Goal: Information Seeking & Learning: Learn about a topic

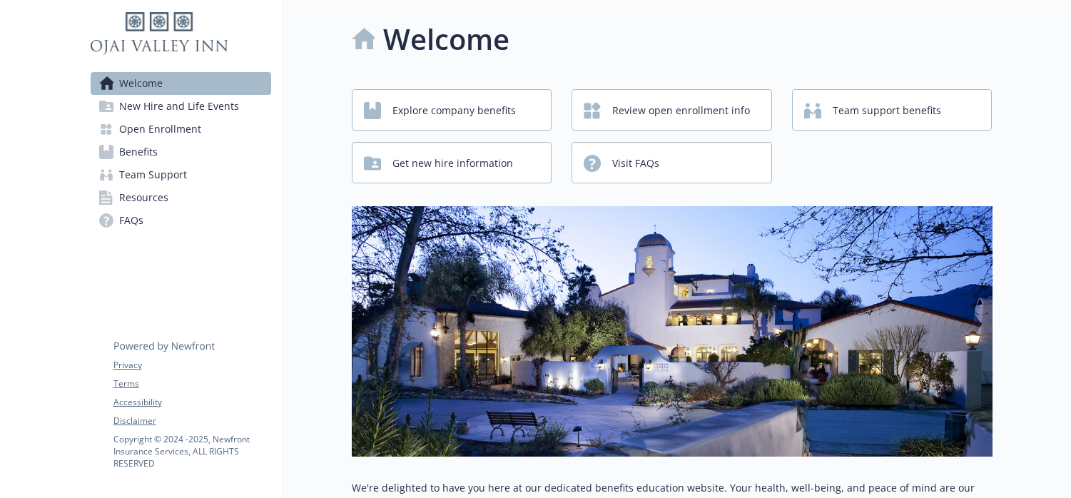
click at [188, 106] on span "New Hire and Life Events" at bounding box center [179, 106] width 120 height 23
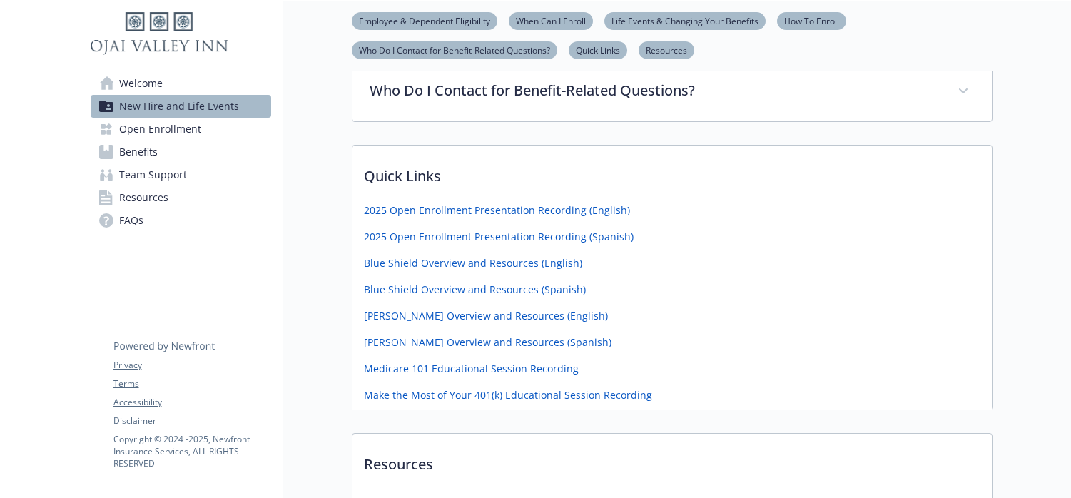
scroll to position [634, 0]
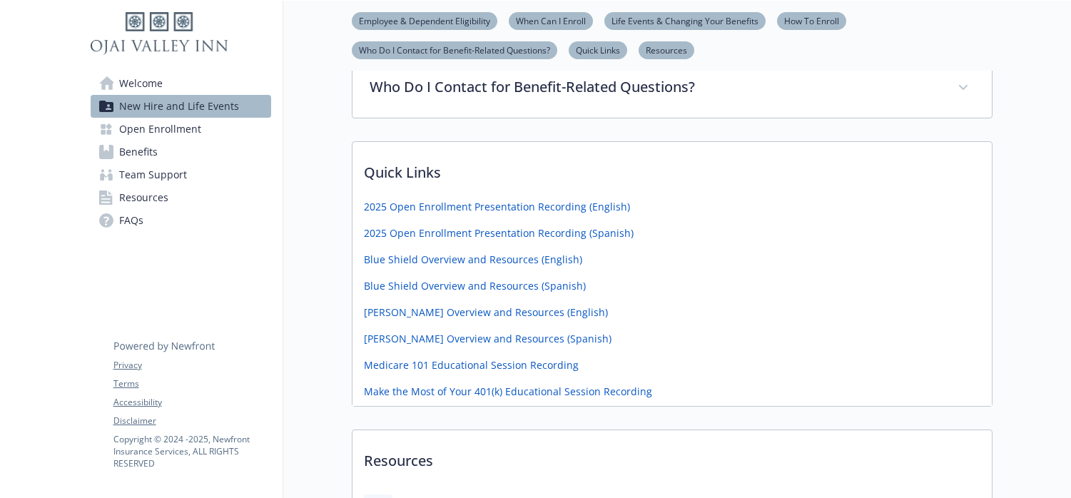
click at [173, 135] on span "Open Enrollment" at bounding box center [160, 129] width 82 height 23
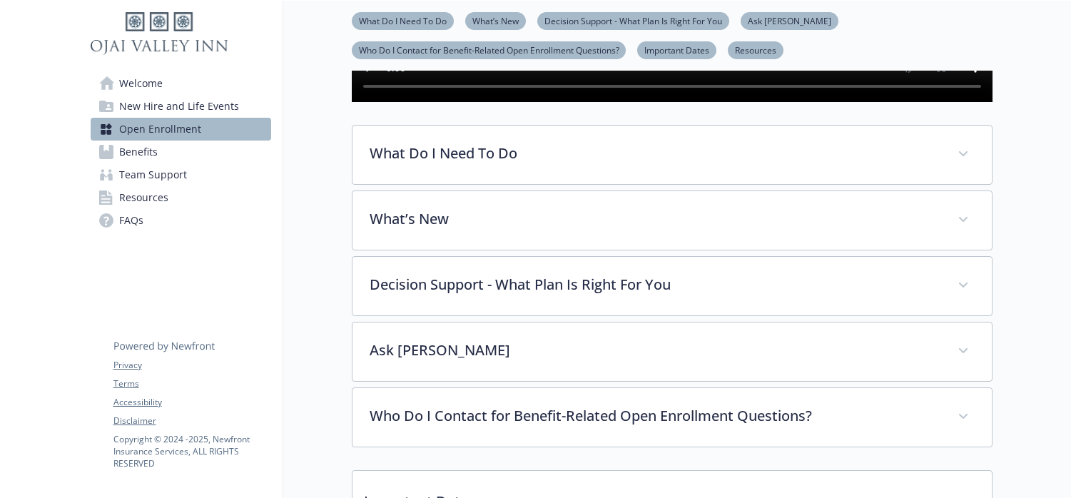
scroll to position [382, 0]
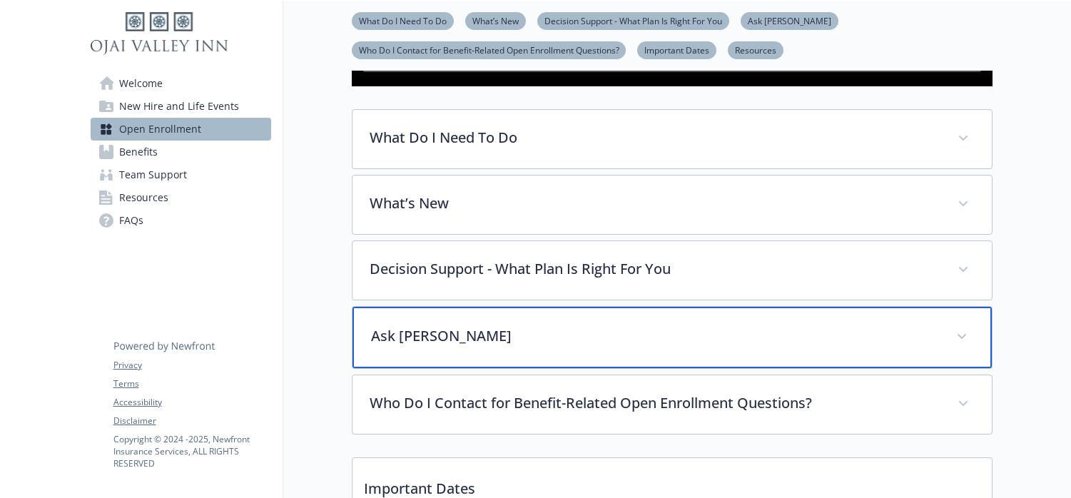
click at [444, 347] on p "Ask [PERSON_NAME]" at bounding box center [655, 335] width 568 height 21
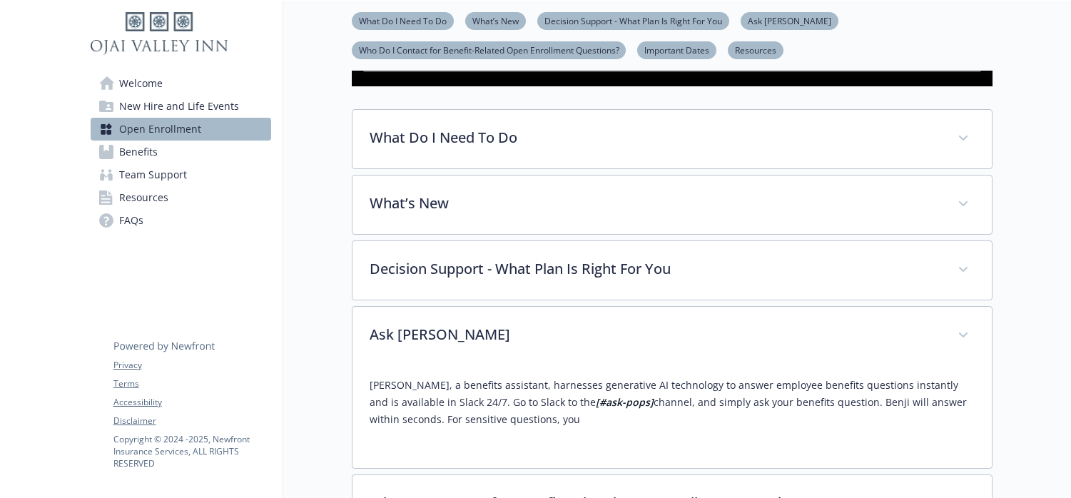
click at [136, 151] on span "Benefits" at bounding box center [138, 152] width 39 height 23
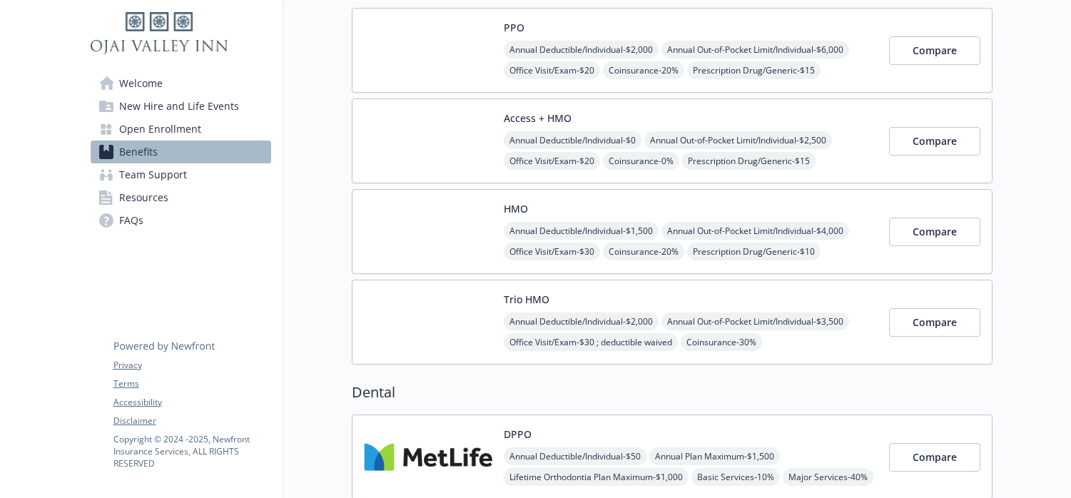
scroll to position [159, 0]
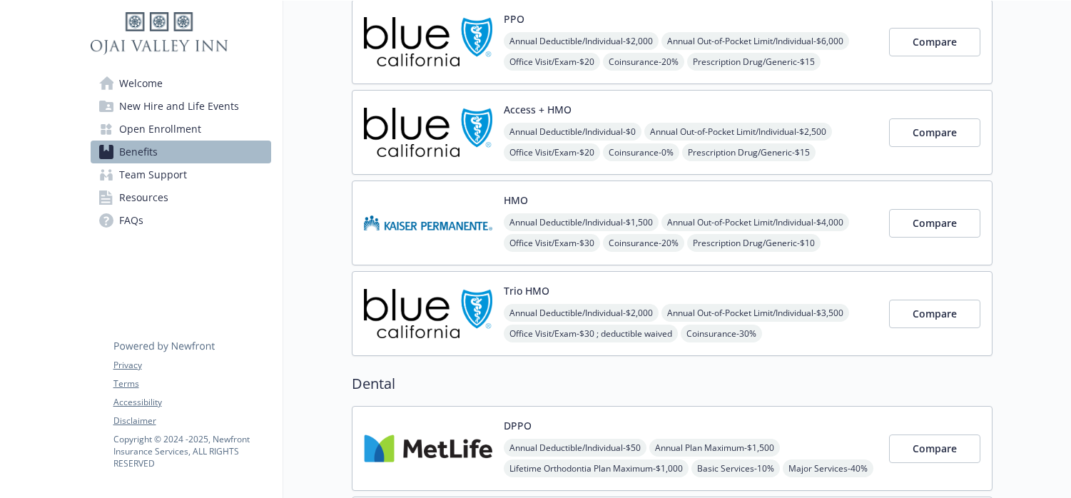
click at [195, 172] on link "Team Support" at bounding box center [181, 174] width 180 height 23
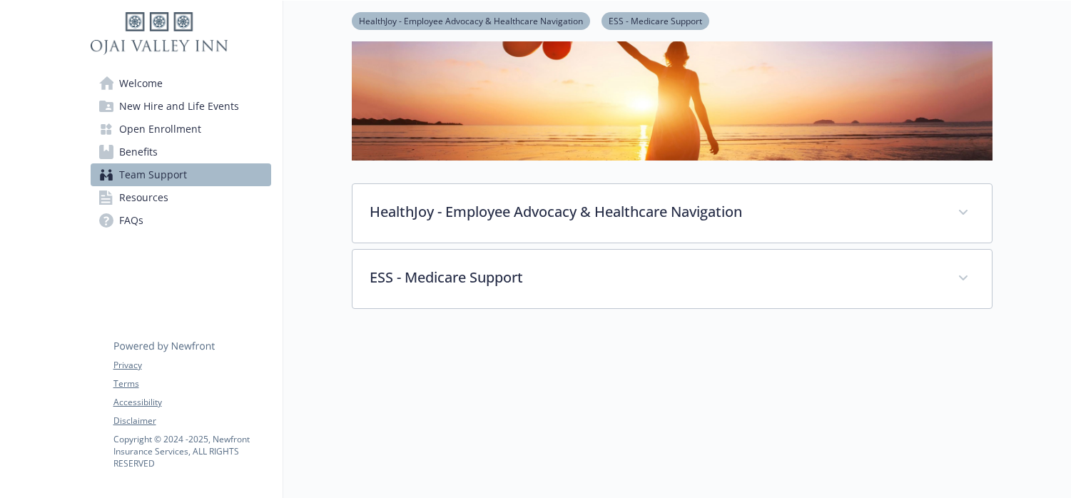
scroll to position [155, 0]
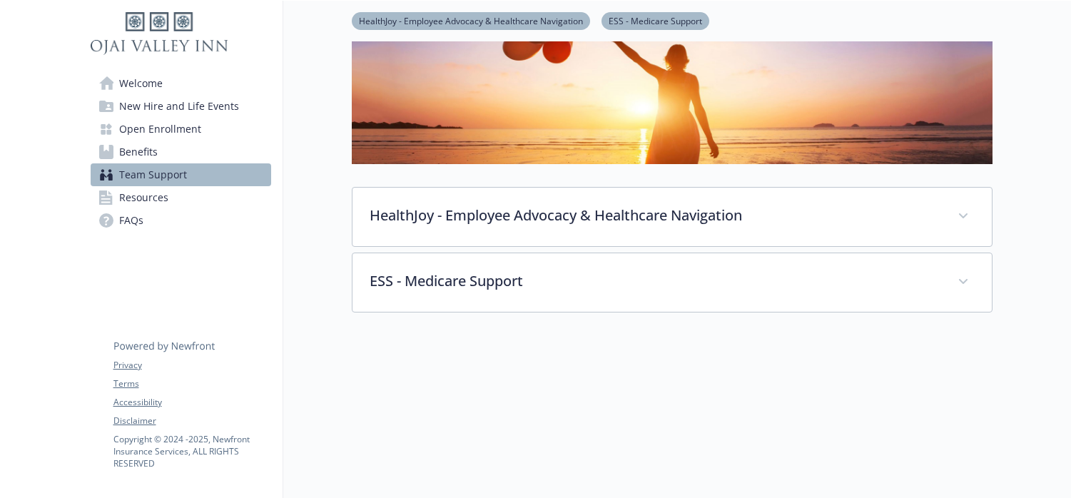
click at [164, 200] on span "Resources" at bounding box center [143, 197] width 49 height 23
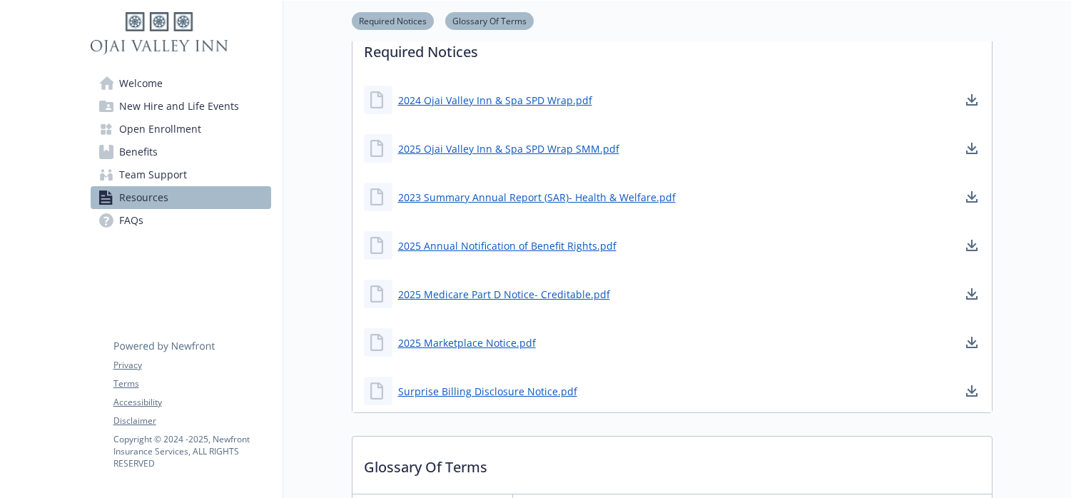
click at [187, 218] on link "FAQs" at bounding box center [181, 220] width 180 height 23
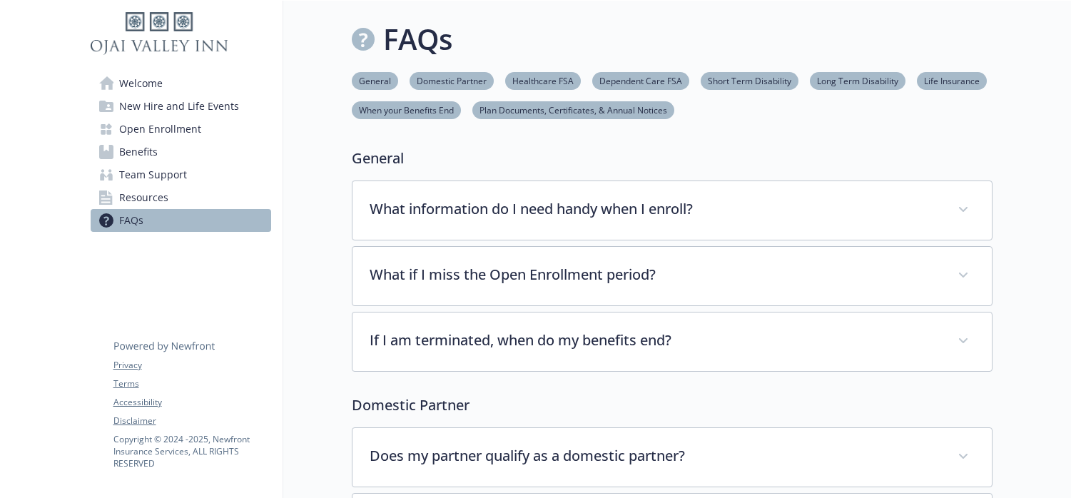
click at [163, 82] on link "Welcome" at bounding box center [181, 83] width 180 height 23
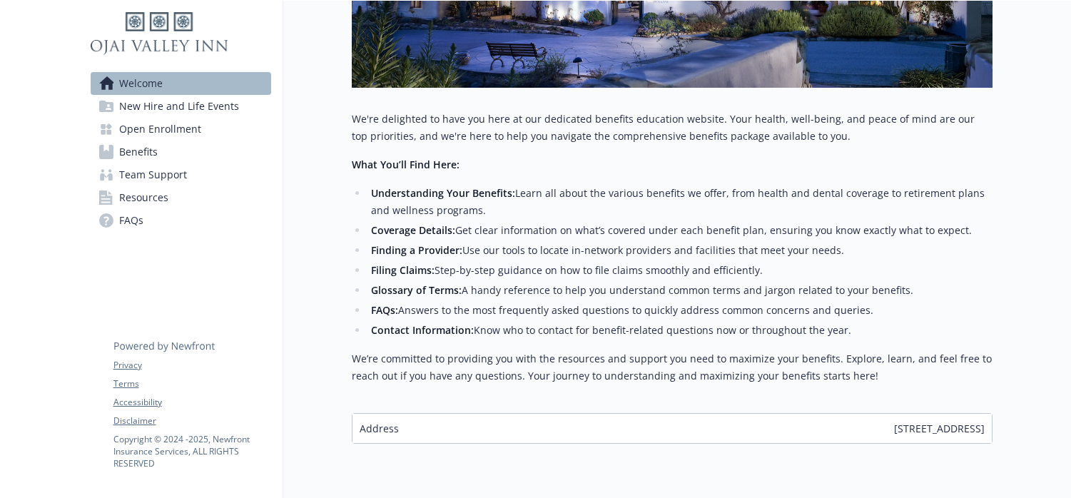
scroll to position [417, 0]
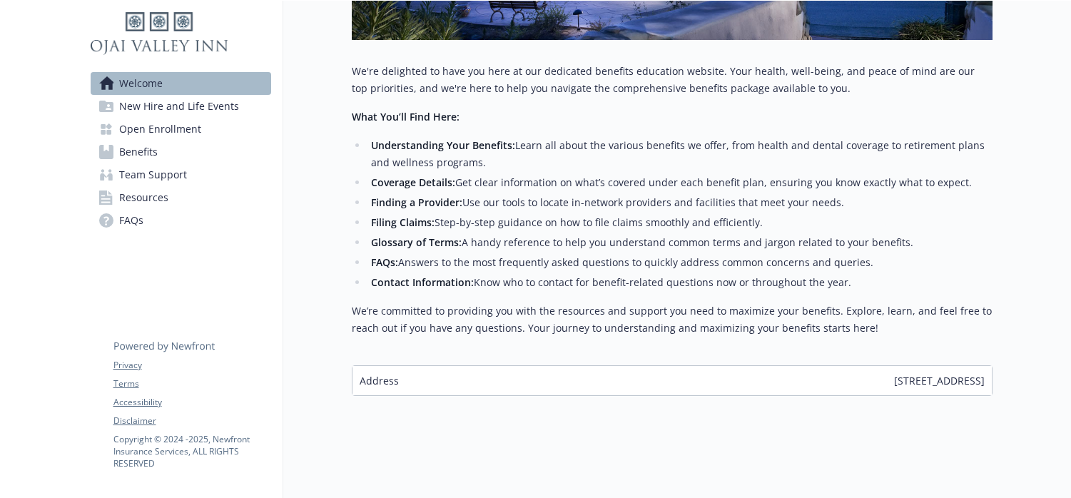
click at [195, 103] on span "New Hire and Life Events" at bounding box center [179, 106] width 120 height 23
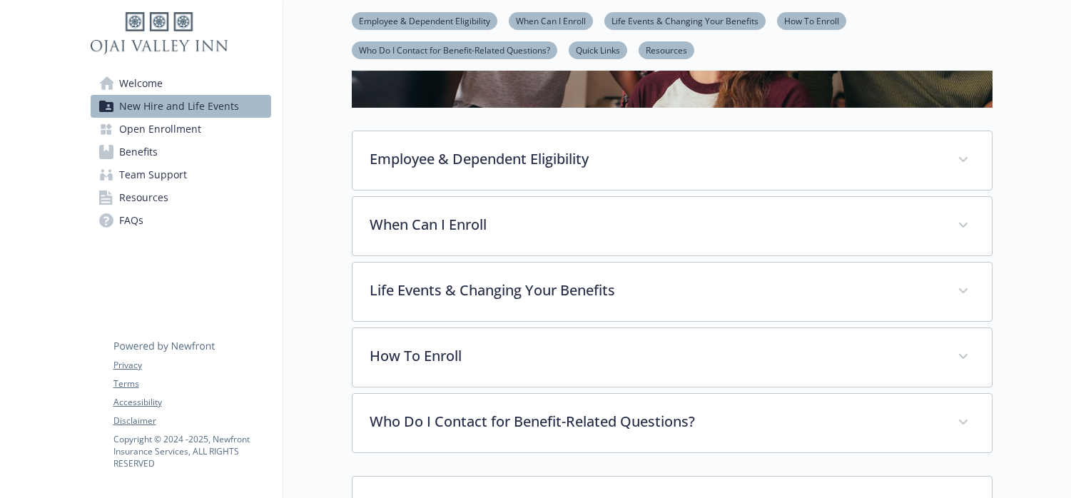
scroll to position [311, 0]
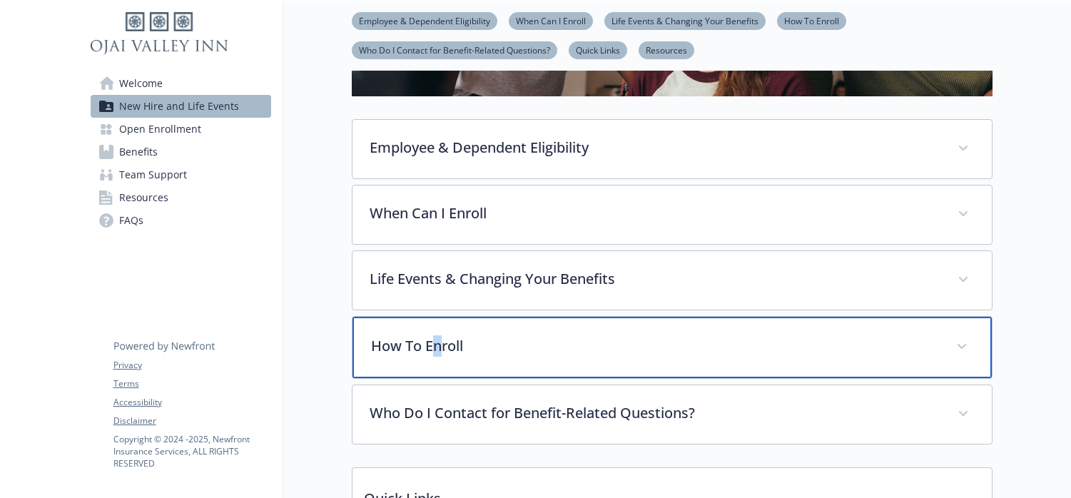
drag, startPoint x: 437, startPoint y: 349, endPoint x: 499, endPoint y: 330, distance: 64.8
click at [438, 347] on p "How To Enroll" at bounding box center [655, 345] width 568 height 21
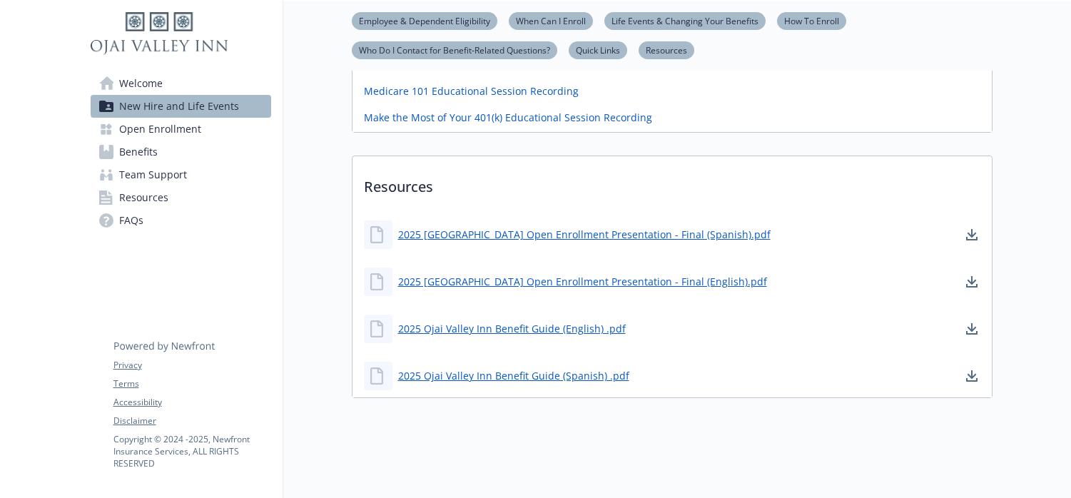
scroll to position [1079, 0]
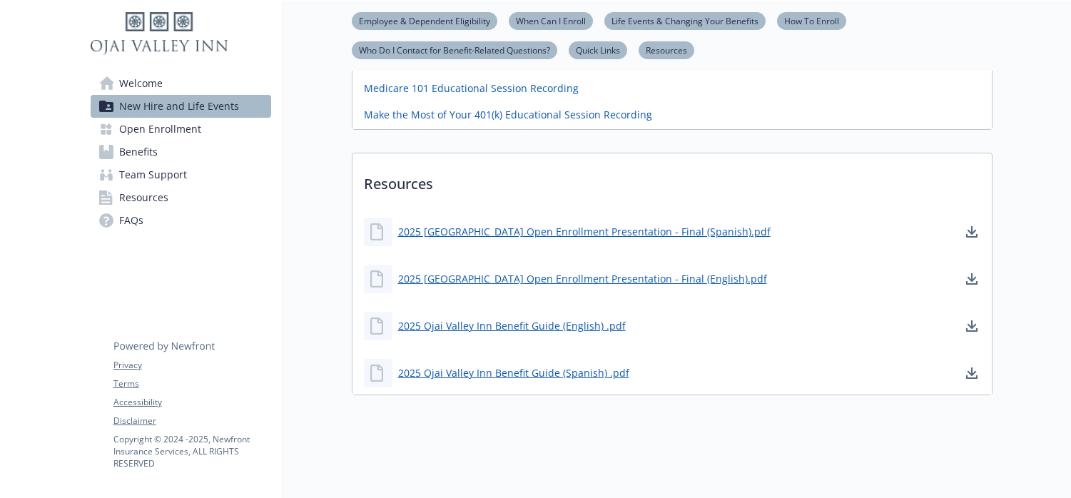
click at [193, 134] on span "Open Enrollment" at bounding box center [160, 129] width 82 height 23
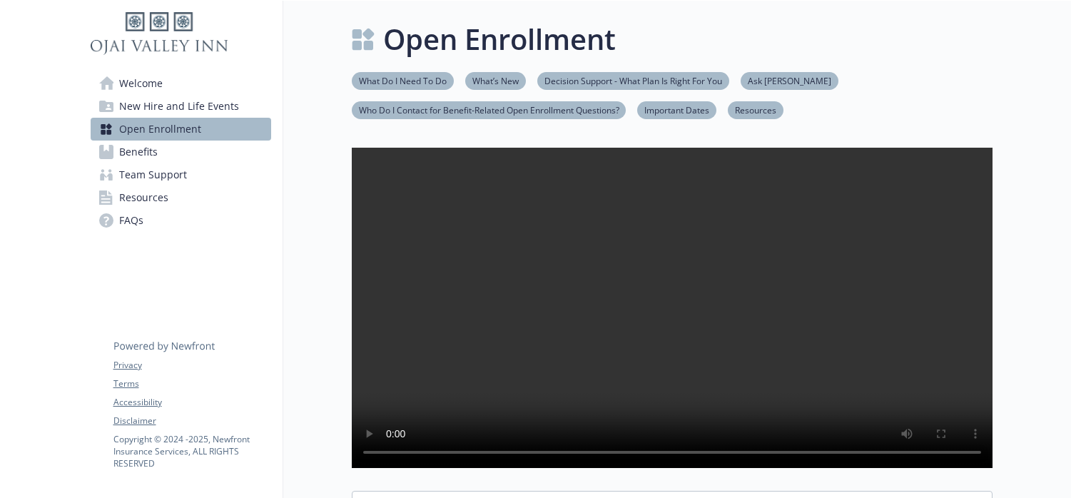
click at [173, 80] on link "Welcome" at bounding box center [181, 83] width 180 height 23
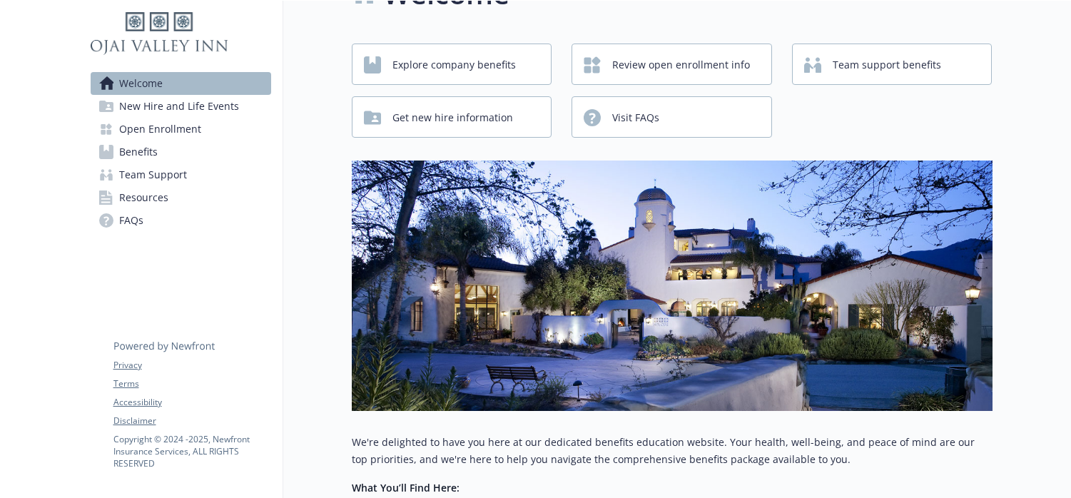
click at [218, 113] on span "New Hire and Life Events" at bounding box center [179, 106] width 120 height 23
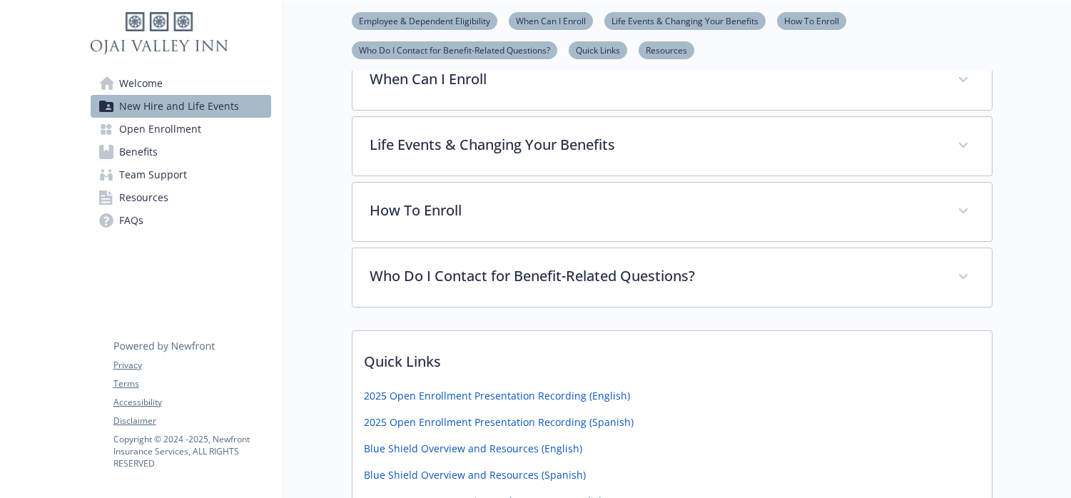
scroll to position [458, 0]
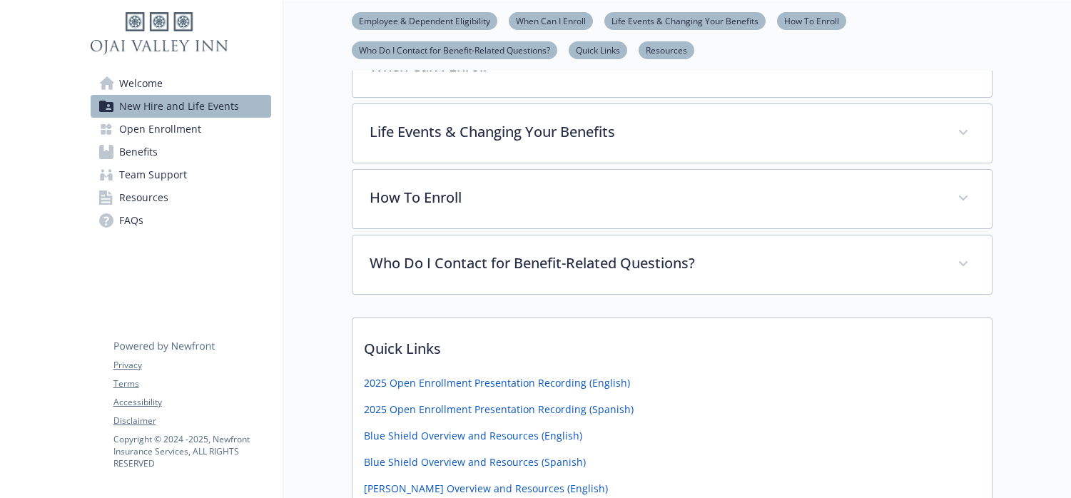
click at [175, 135] on span "Open Enrollment" at bounding box center [160, 129] width 82 height 23
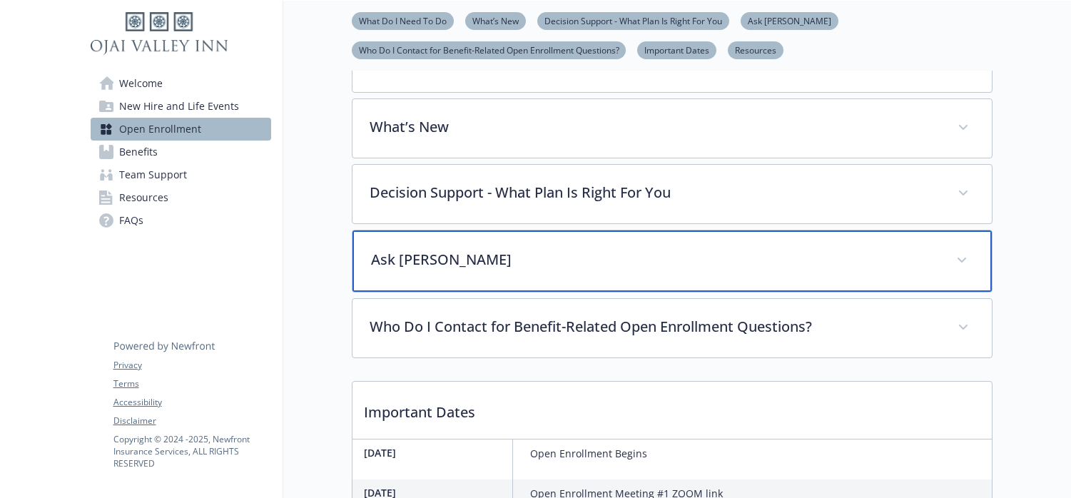
drag, startPoint x: 421, startPoint y: 288, endPoint x: 357, endPoint y: 297, distance: 64.8
click at [354, 292] on div "Ask [PERSON_NAME]" at bounding box center [671, 260] width 639 height 61
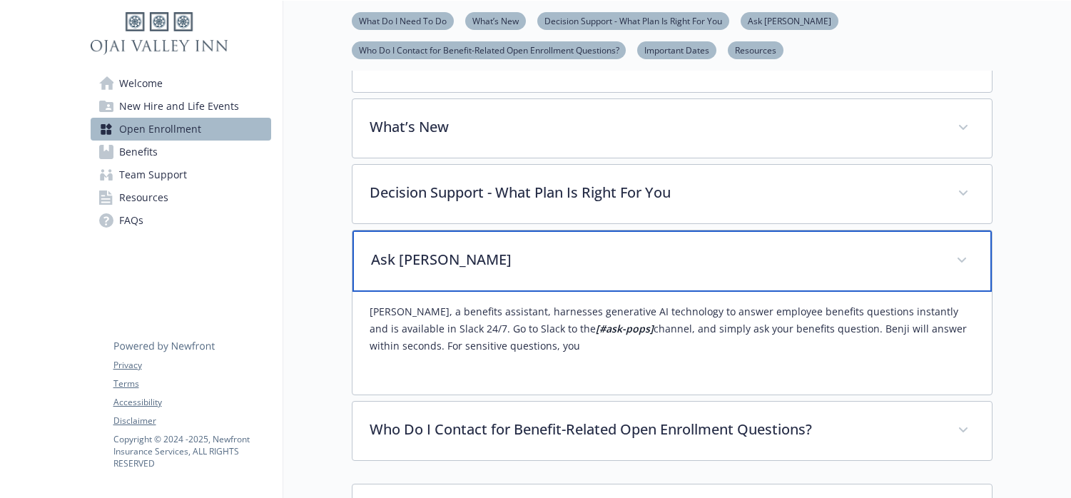
click at [394, 270] on p "Ask [PERSON_NAME]" at bounding box center [655, 259] width 568 height 21
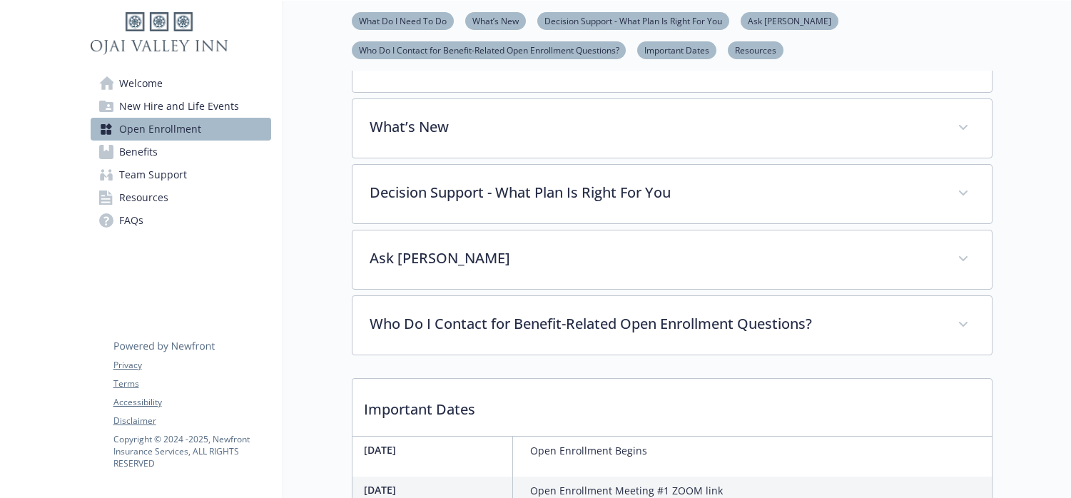
click at [170, 156] on link "Benefits" at bounding box center [181, 152] width 180 height 23
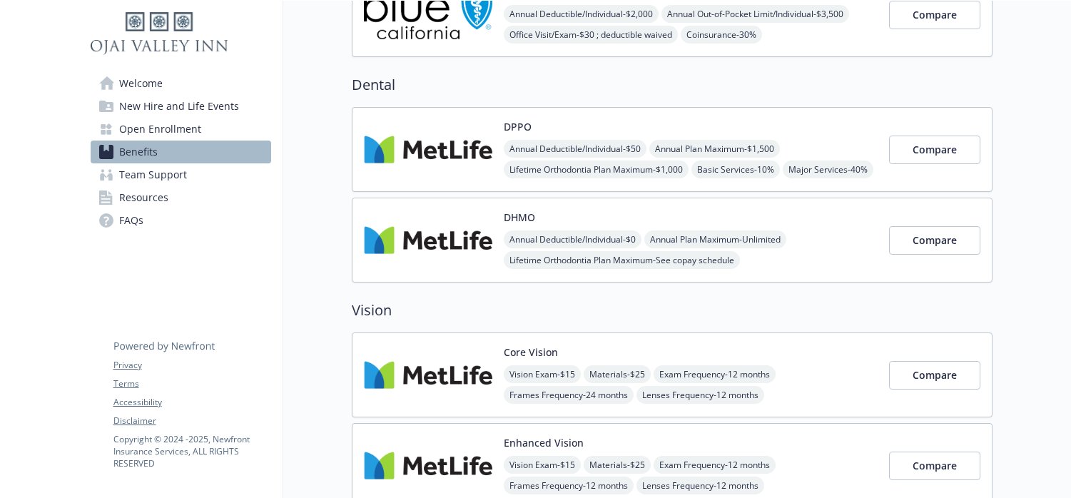
click at [193, 182] on link "Team Support" at bounding box center [181, 174] width 180 height 23
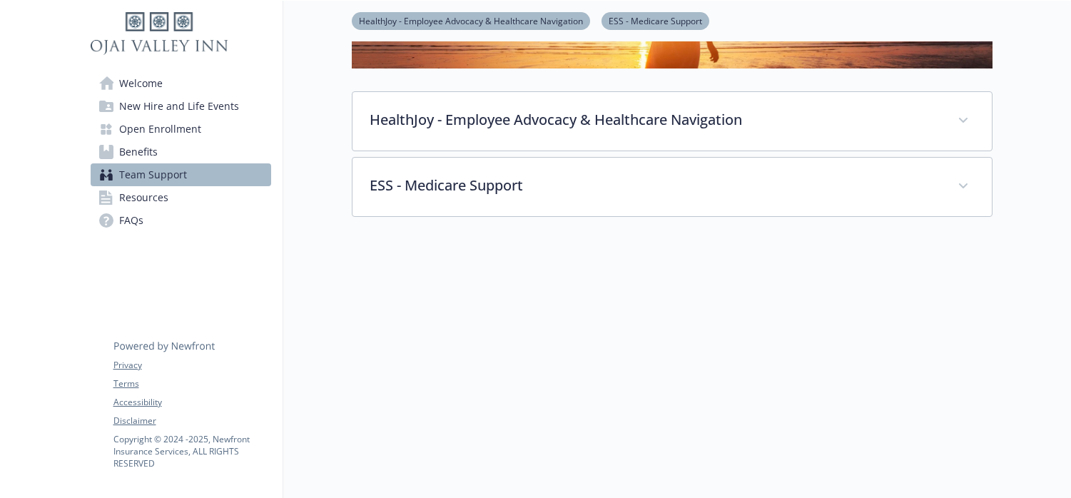
click at [149, 148] on span "Benefits" at bounding box center [138, 152] width 39 height 23
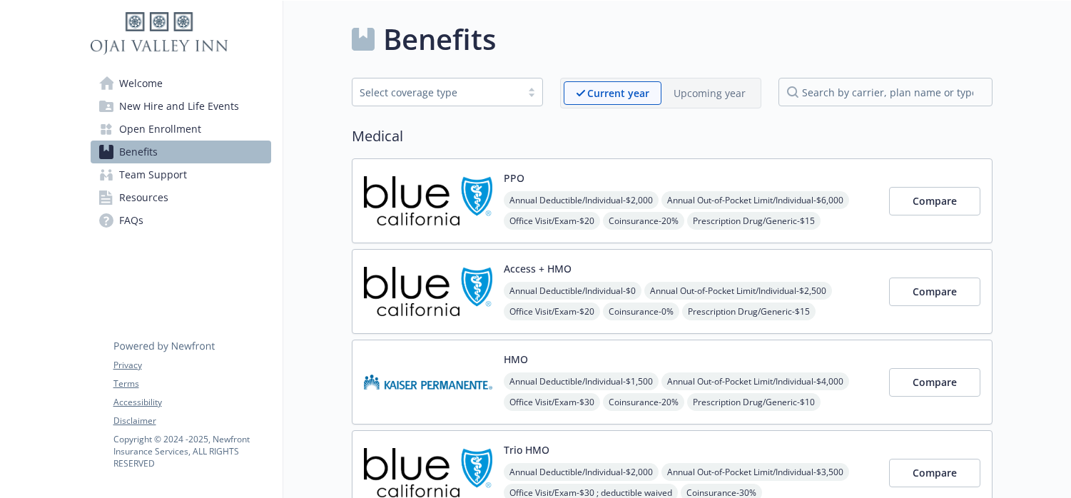
click at [660, 176] on div "PPO Annual Deductible/Individual - $2,000 Annual Out-of-Pocket Limit/Individual…" at bounding box center [691, 200] width 374 height 61
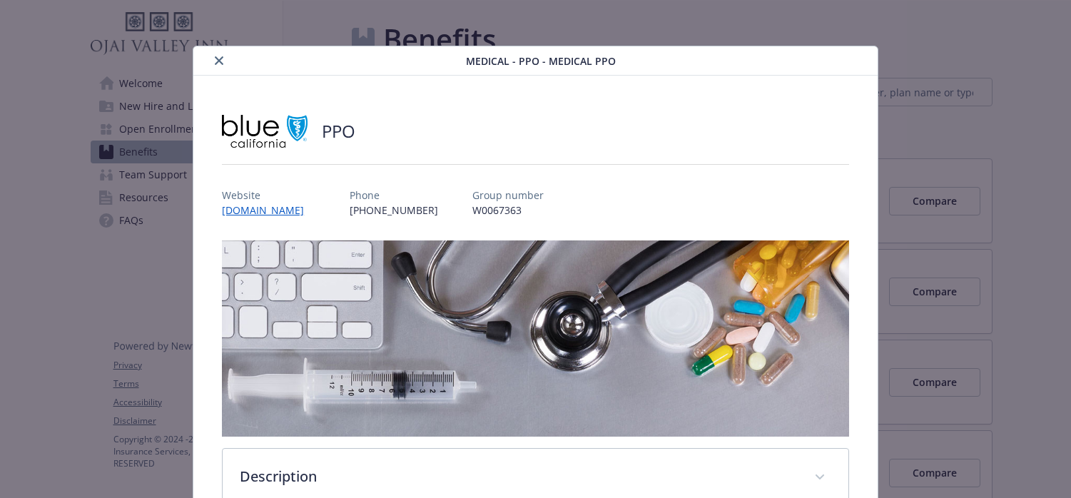
scroll to position [43, 0]
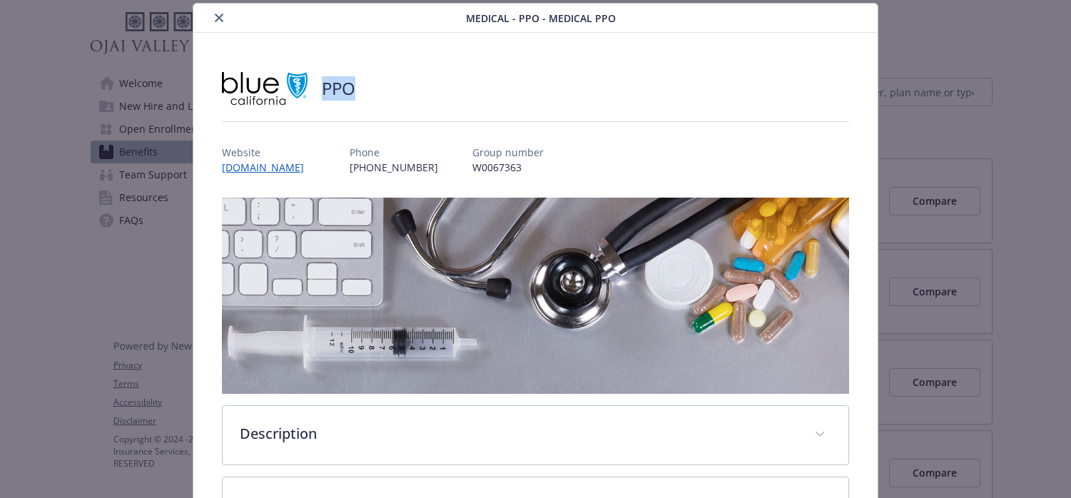
drag, startPoint x: 375, startPoint y: 90, endPoint x: 315, endPoint y: 98, distance: 60.4
click at [324, 88] on div "PPO" at bounding box center [535, 88] width 627 height 43
click at [216, 15] on icon "close" at bounding box center [219, 18] width 9 height 9
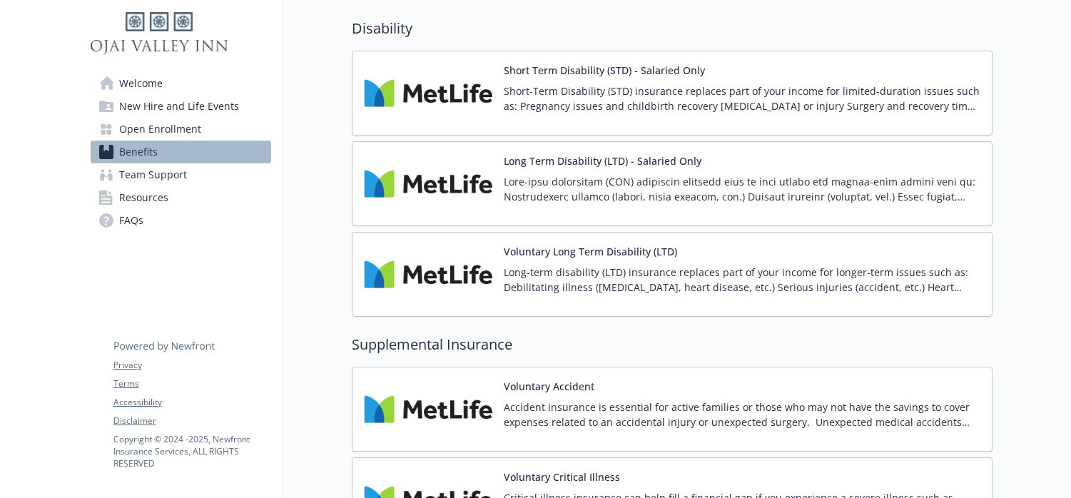
scroll to position [1285, 0]
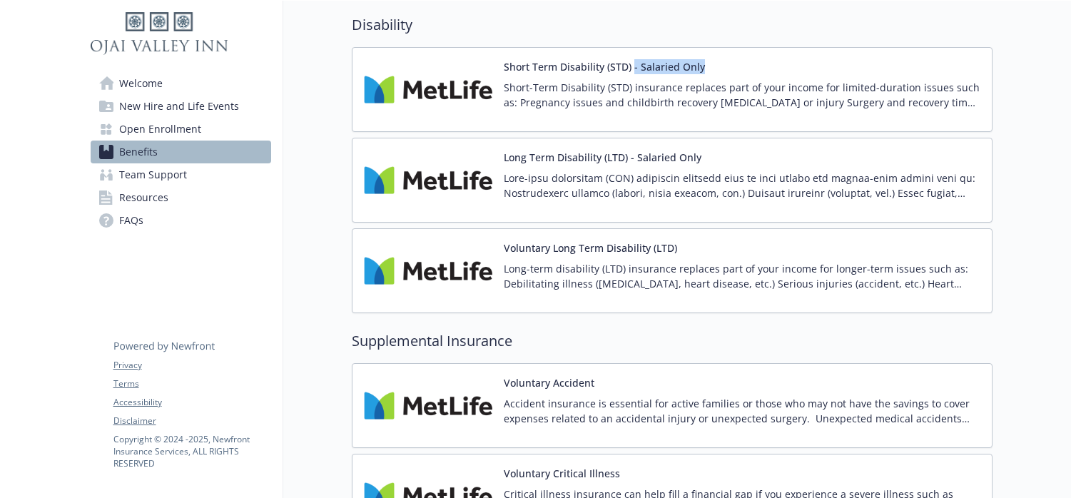
drag, startPoint x: 690, startPoint y: 66, endPoint x: 631, endPoint y: 72, distance: 58.8
click at [631, 72] on div "Short Term Disability (STD) - Salaried Only Short-Term Disability (STD) insuran…" at bounding box center [742, 89] width 476 height 61
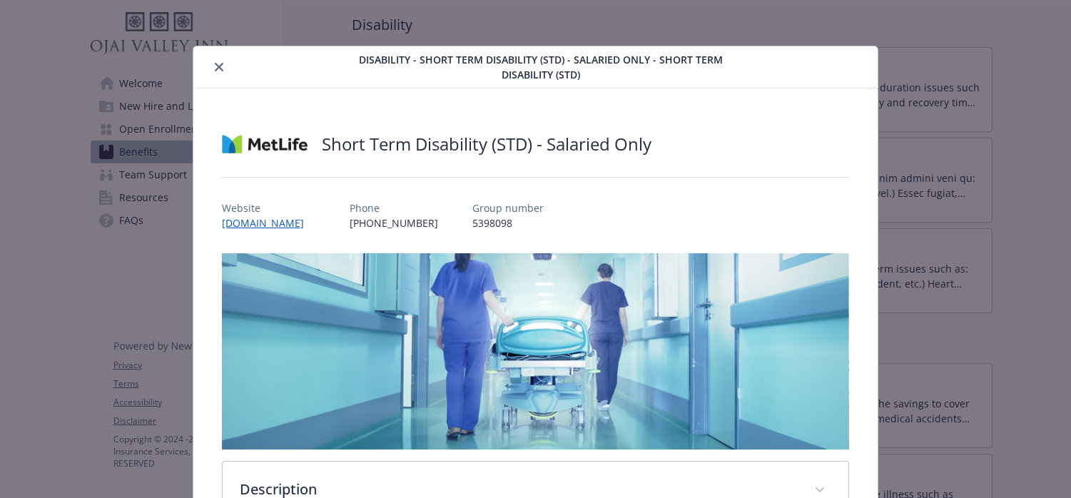
scroll to position [43, 0]
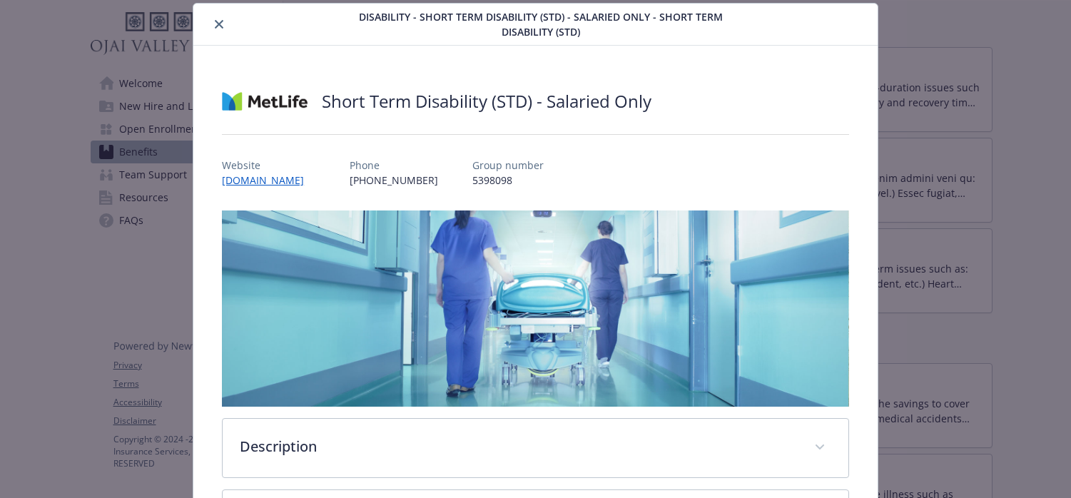
click at [220, 28] on icon "close" at bounding box center [219, 24] width 9 height 9
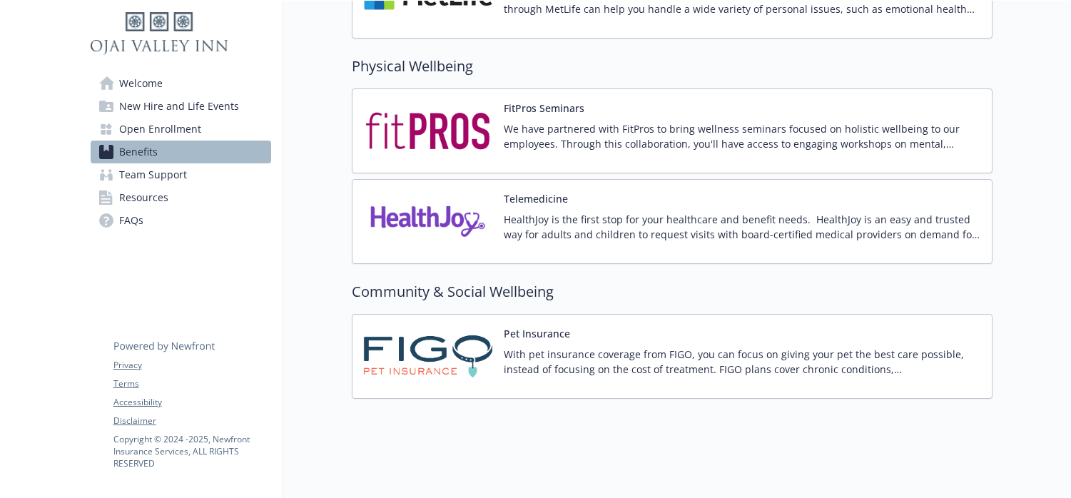
scroll to position [2330, 0]
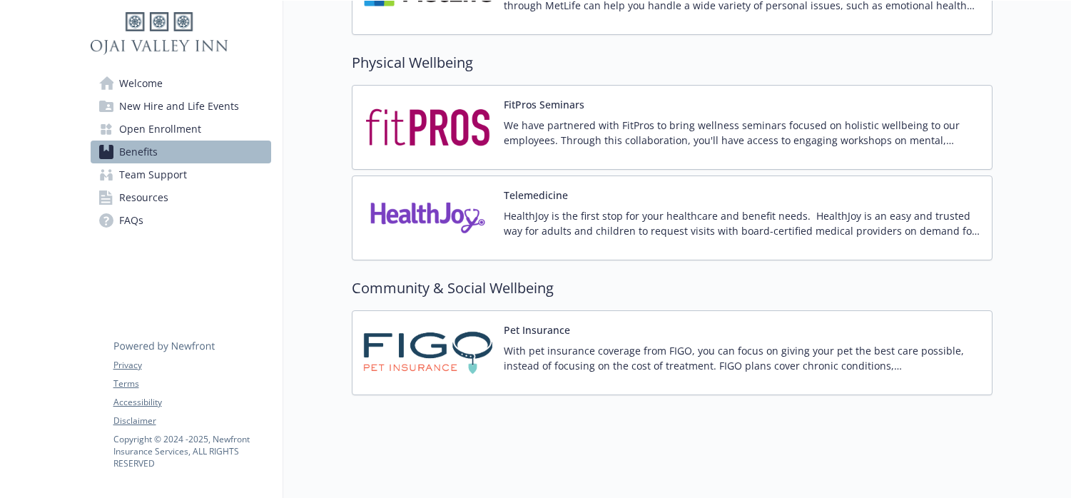
click at [199, 180] on link "Team Support" at bounding box center [181, 174] width 180 height 23
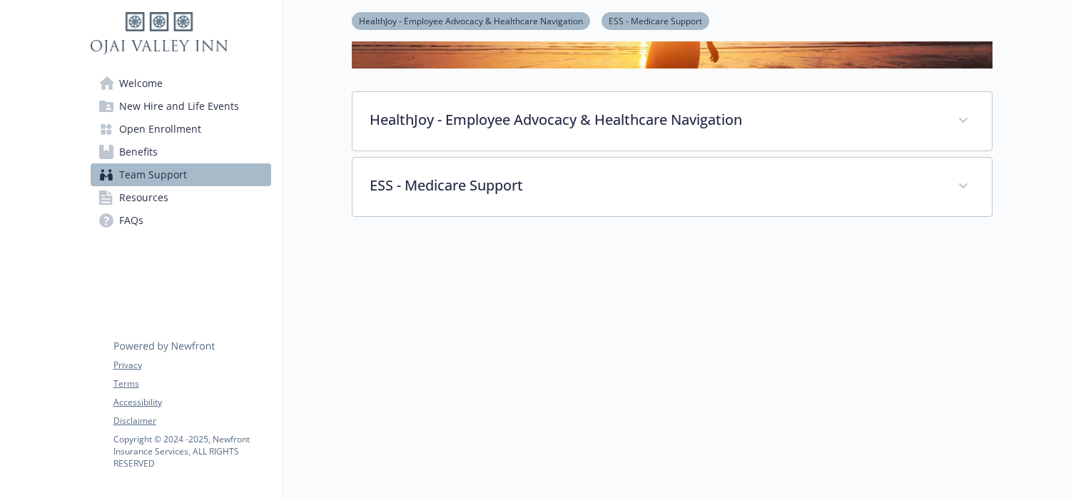
scroll to position [250, 0]
click at [163, 205] on span "Resources" at bounding box center [143, 197] width 49 height 23
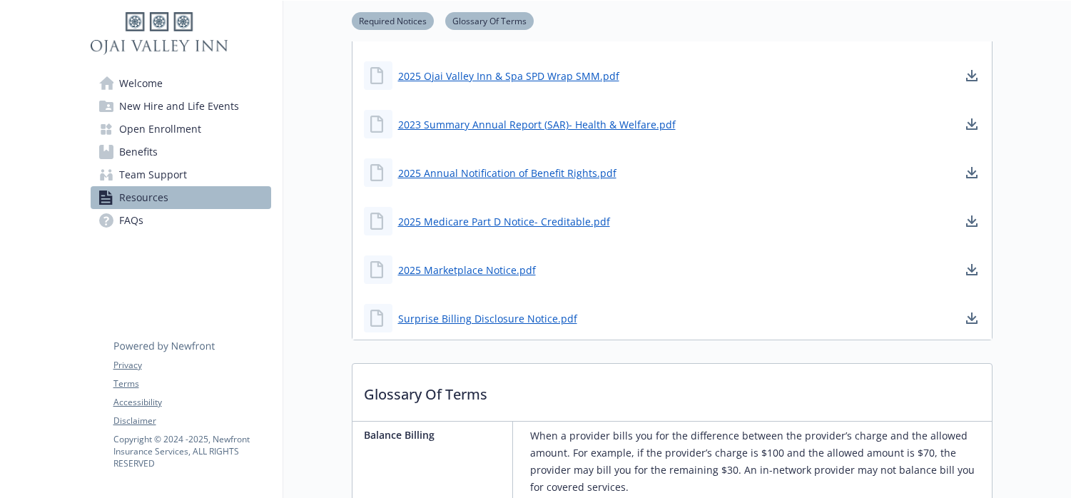
scroll to position [504, 0]
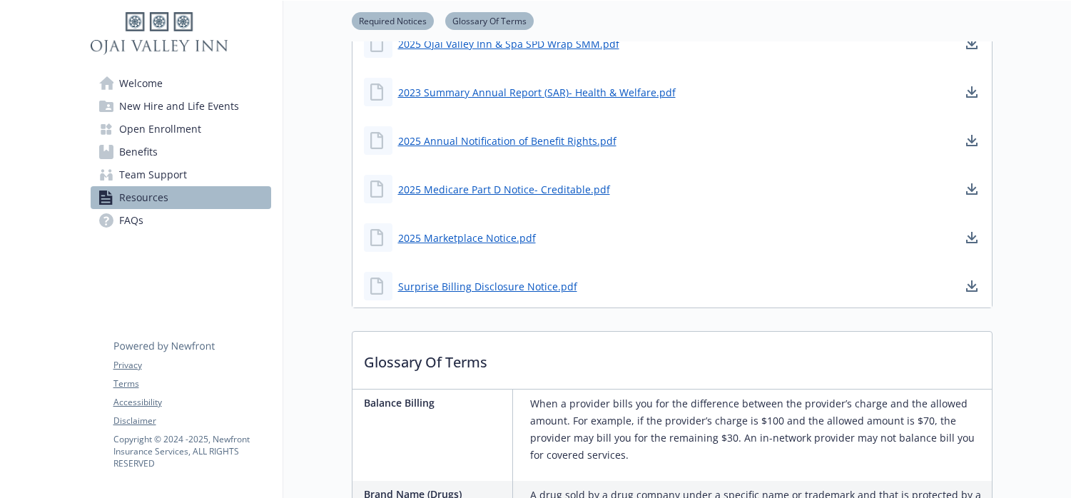
drag, startPoint x: 146, startPoint y: 225, endPoint x: 245, endPoint y: 240, distance: 100.4
click at [146, 225] on link "FAQs" at bounding box center [181, 220] width 180 height 23
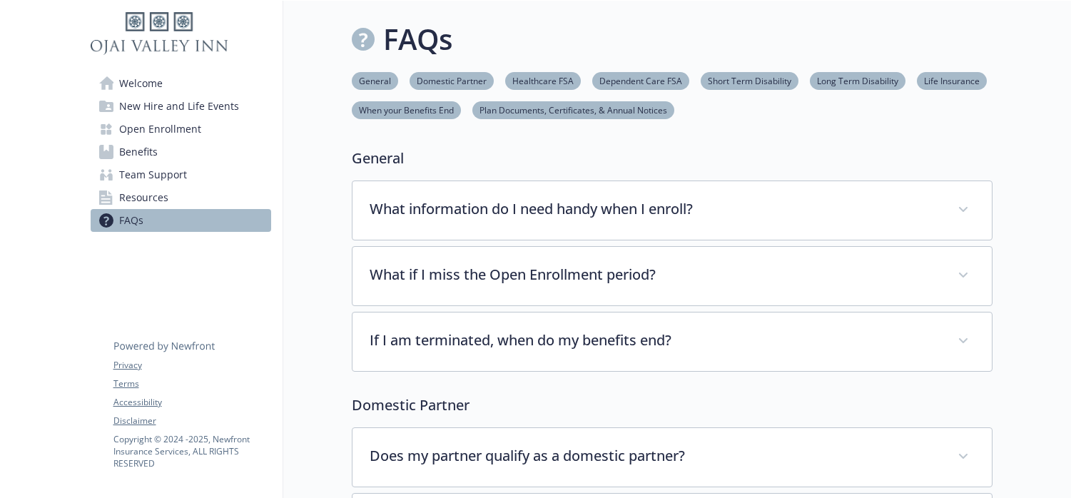
click at [142, 86] on span "Welcome" at bounding box center [141, 83] width 44 height 23
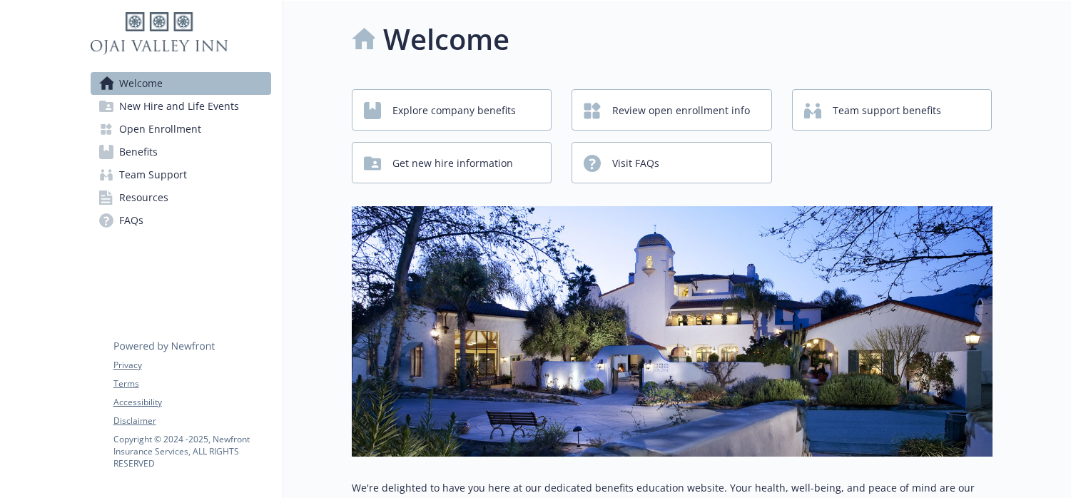
click at [158, 105] on span "New Hire and Life Events" at bounding box center [179, 106] width 120 height 23
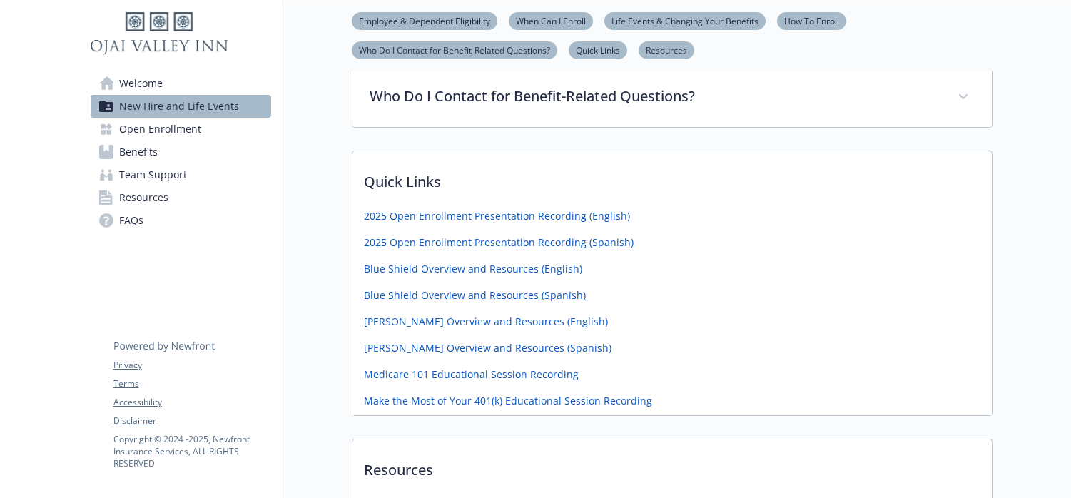
scroll to position [626, 0]
click at [165, 131] on span "Open Enrollment" at bounding box center [160, 129] width 82 height 23
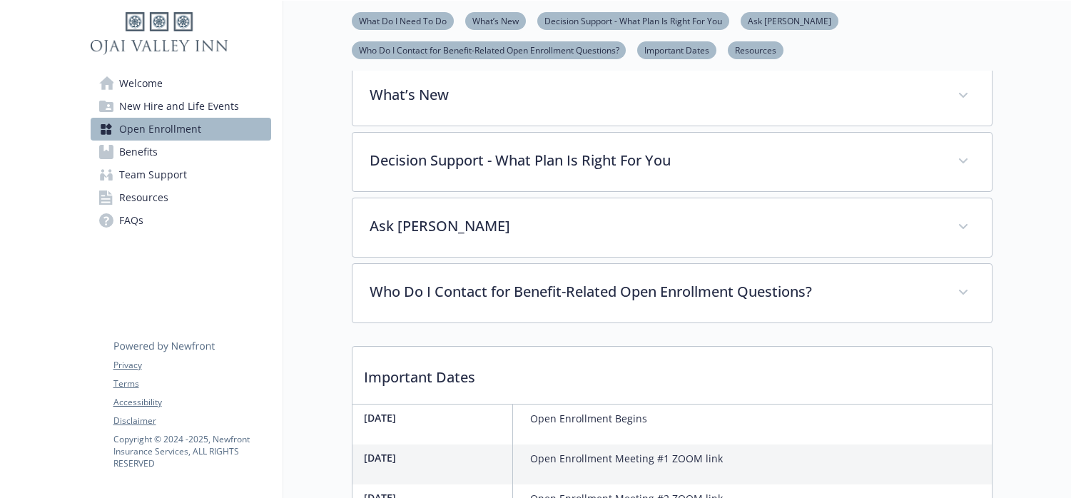
scroll to position [491, 0]
